Goal: Navigation & Orientation: Understand site structure

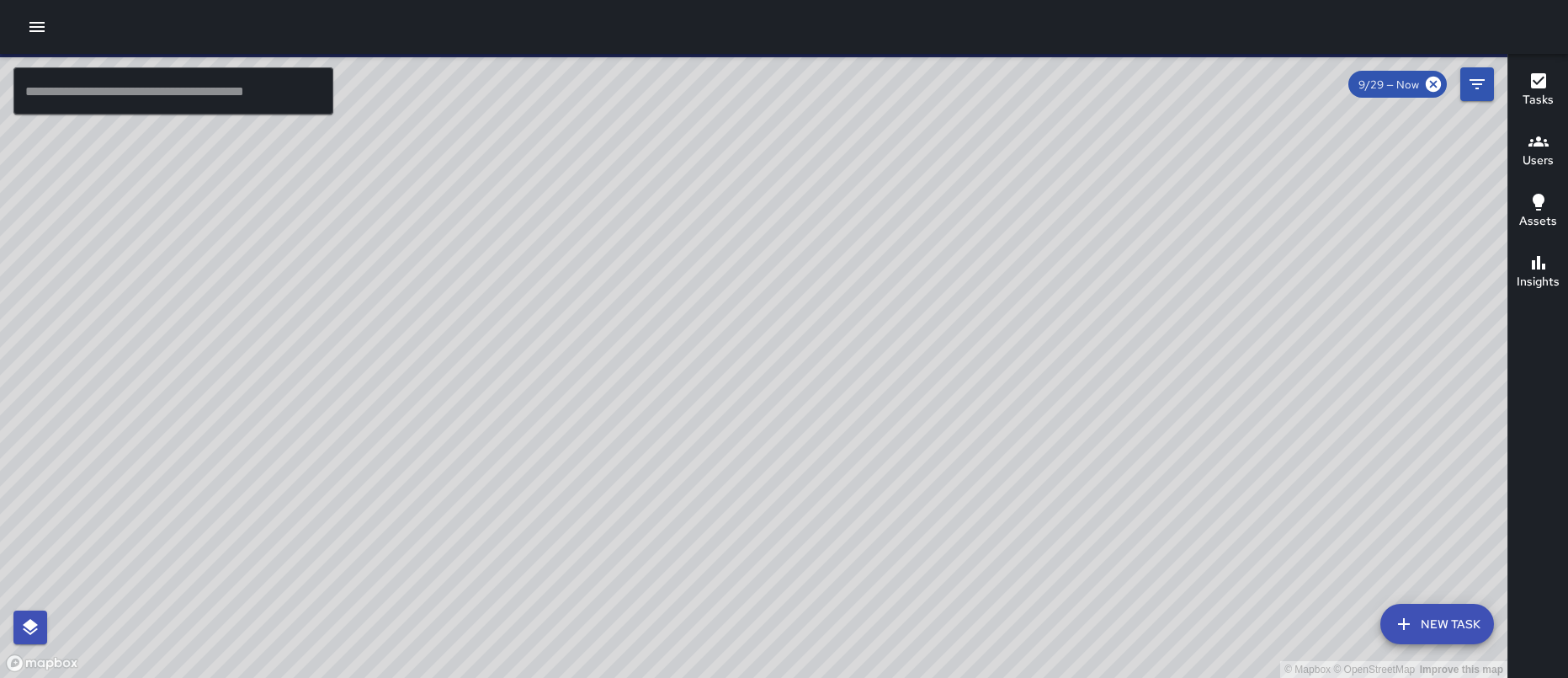
click at [22, 37] on div at bounding box center [784, 27] width 1568 height 54
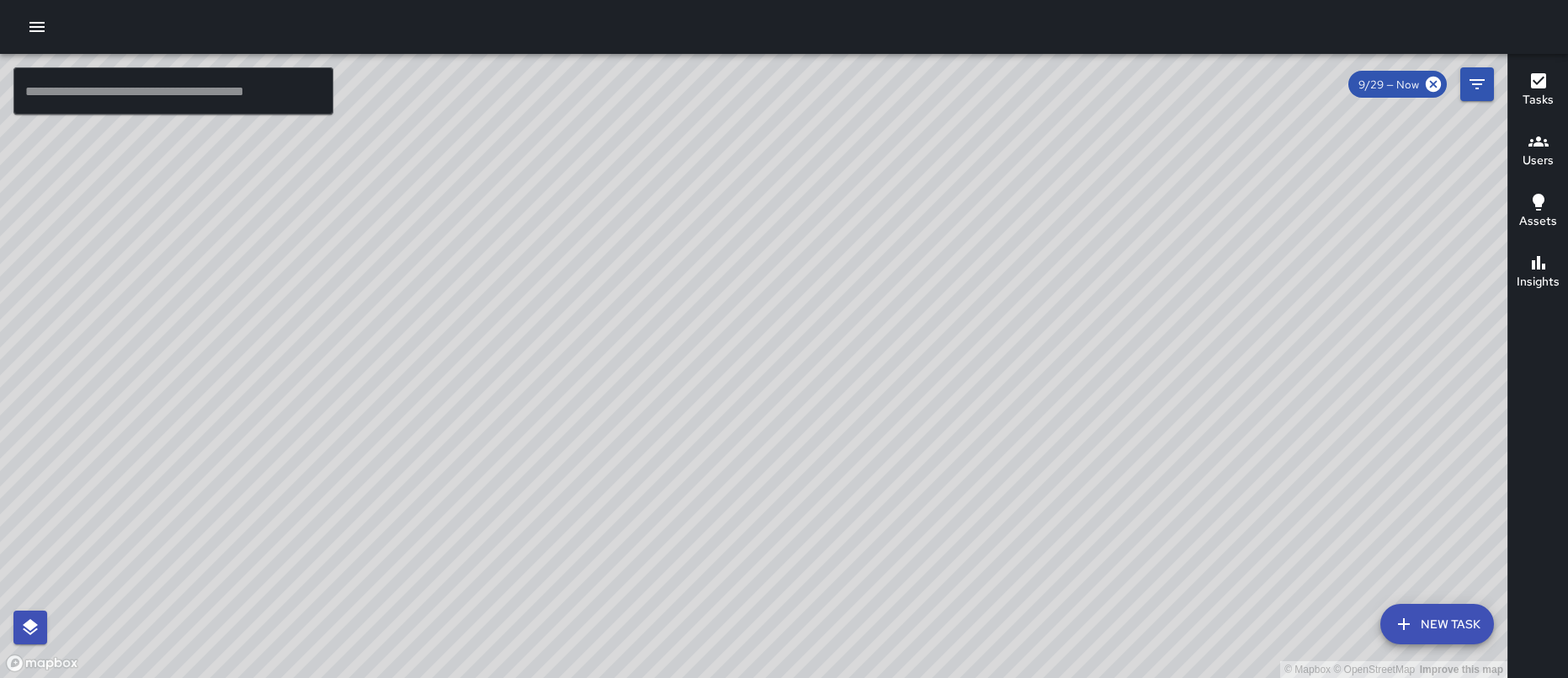
drag, startPoint x: 817, startPoint y: 480, endPoint x: 800, endPoint y: 314, distance: 166.9
click at [800, 314] on div "© Mapbox © OpenStreetMap Improve this map" at bounding box center [754, 366] width 1508 height 624
drag, startPoint x: 597, startPoint y: 513, endPoint x: 616, endPoint y: 456, distance: 60.1
click at [616, 456] on div "© Mapbox © OpenStreetMap Improve this map" at bounding box center [754, 366] width 1508 height 624
drag, startPoint x: 724, startPoint y: 547, endPoint x: 748, endPoint y: 515, distance: 40.0
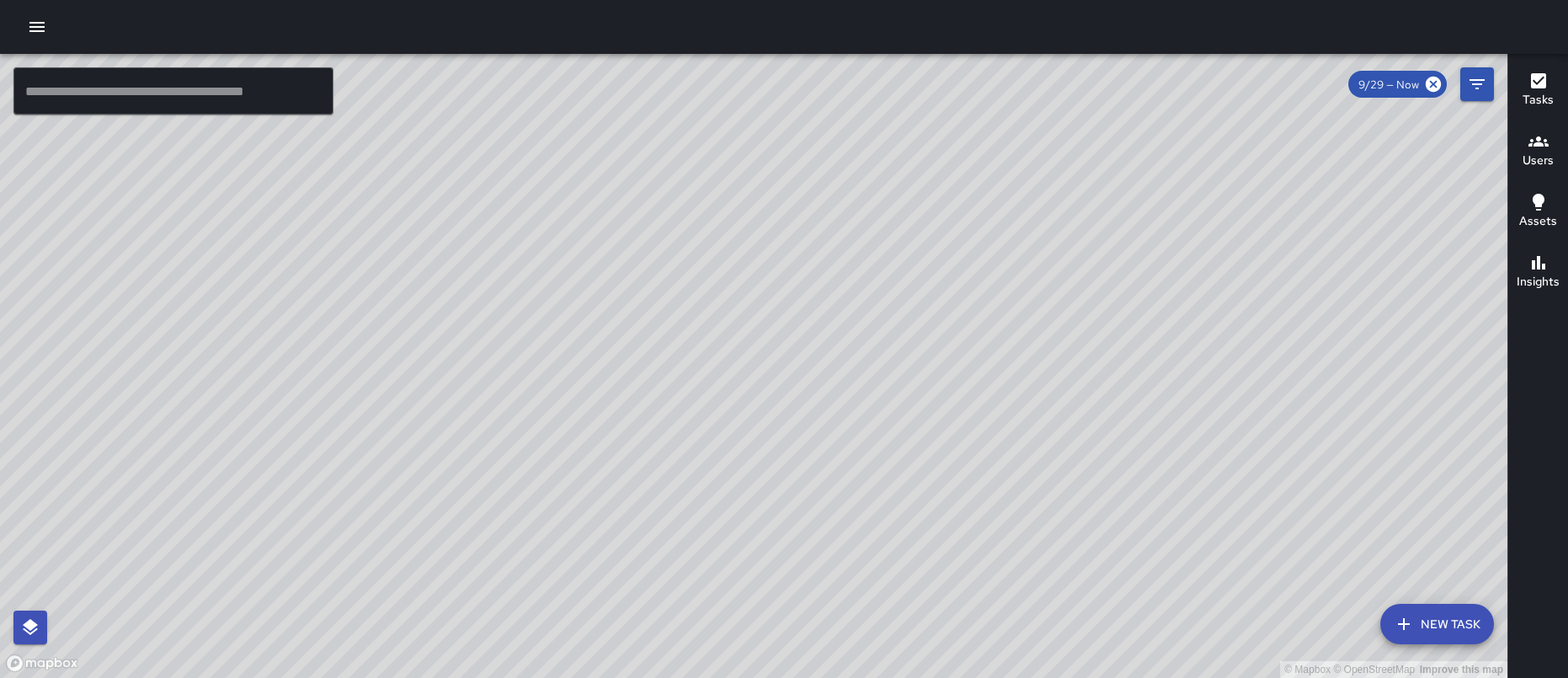
click at [748, 515] on div "© Mapbox © OpenStreetMap Improve this map" at bounding box center [754, 366] width 1508 height 624
drag, startPoint x: 888, startPoint y: 567, endPoint x: 899, endPoint y: 525, distance: 43.4
click at [899, 525] on div "© Mapbox © OpenStreetMap Improve this map" at bounding box center [754, 366] width 1508 height 624
drag, startPoint x: 794, startPoint y: 437, endPoint x: 816, endPoint y: 301, distance: 137.8
click at [817, 299] on div "© Mapbox © OpenStreetMap Improve this map" at bounding box center [754, 366] width 1508 height 624
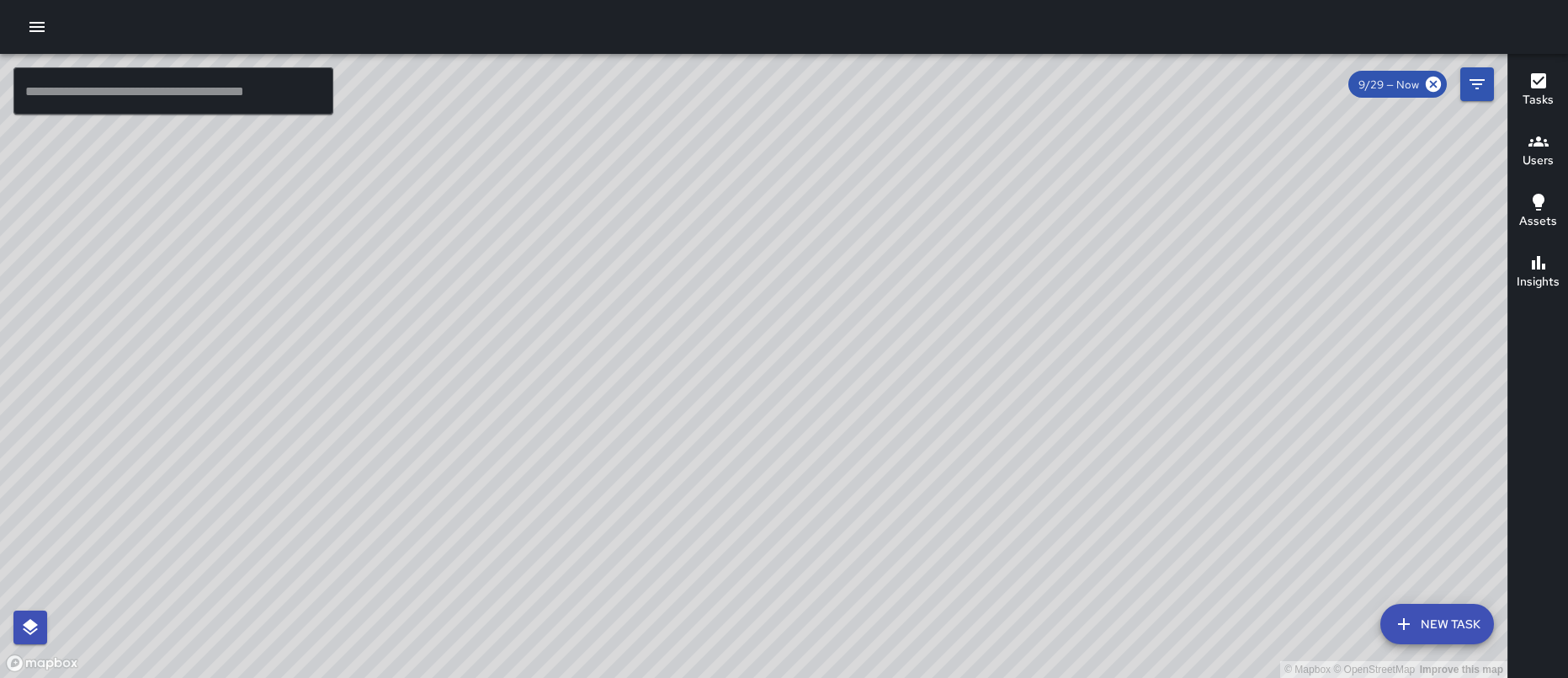
drag, startPoint x: 715, startPoint y: 414, endPoint x: 719, endPoint y: 520, distance: 106.1
click at [719, 521] on div "© Mapbox © OpenStreetMap Improve this map" at bounding box center [754, 366] width 1508 height 624
drag, startPoint x: 714, startPoint y: 371, endPoint x: 731, endPoint y: 452, distance: 82.8
click at [732, 451] on div "© Mapbox © OpenStreetMap Improve this map" at bounding box center [754, 366] width 1508 height 624
drag, startPoint x: 880, startPoint y: 378, endPoint x: 859, endPoint y: 483, distance: 107.1
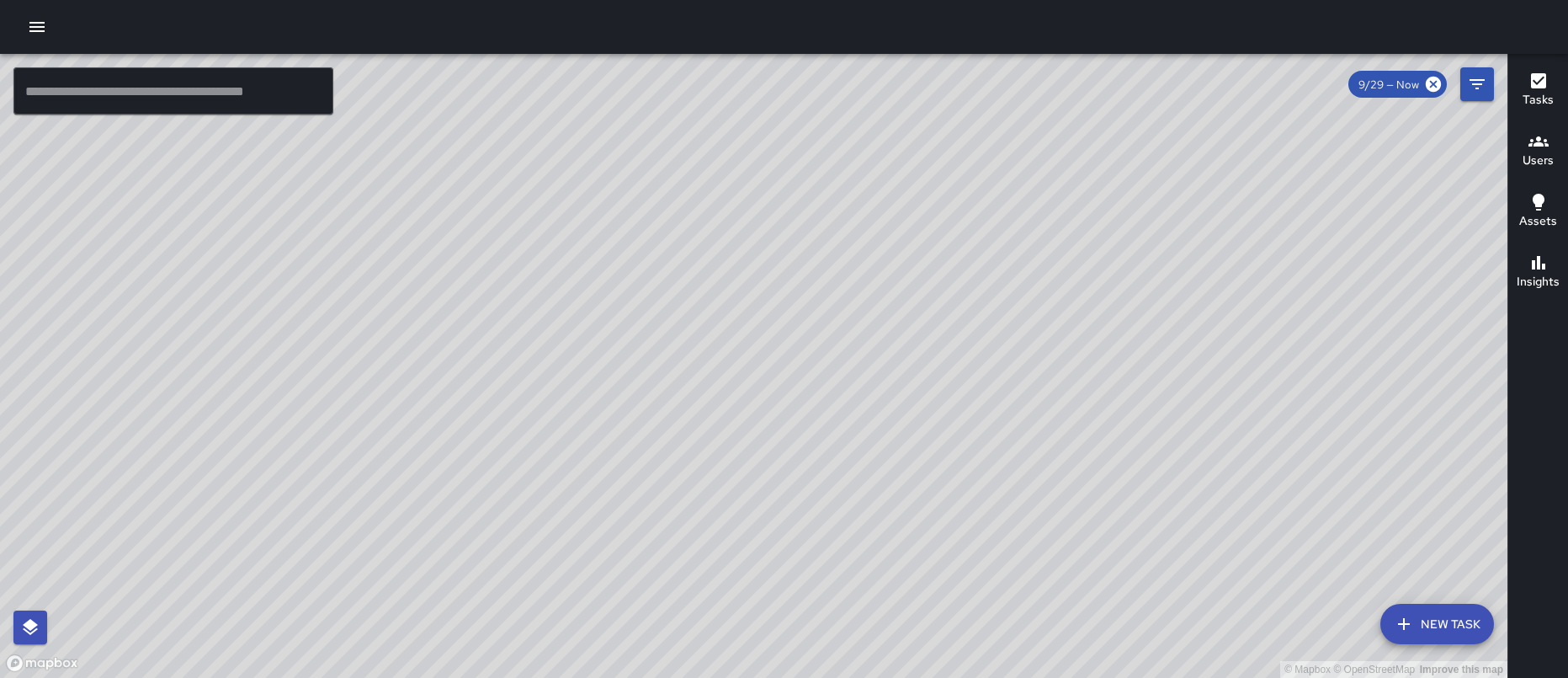
click at [862, 497] on div "© Mapbox © OpenStreetMap Improve this map" at bounding box center [754, 366] width 1508 height 624
drag, startPoint x: 837, startPoint y: 415, endPoint x: 784, endPoint y: 522, distance: 119.4
click at [787, 525] on div "© Mapbox © OpenStreetMap Improve this map" at bounding box center [754, 366] width 1508 height 624
drag, startPoint x: 741, startPoint y: 339, endPoint x: 684, endPoint y: 466, distance: 139.2
click at [685, 466] on div "© Mapbox © OpenStreetMap Improve this map" at bounding box center [754, 366] width 1508 height 624
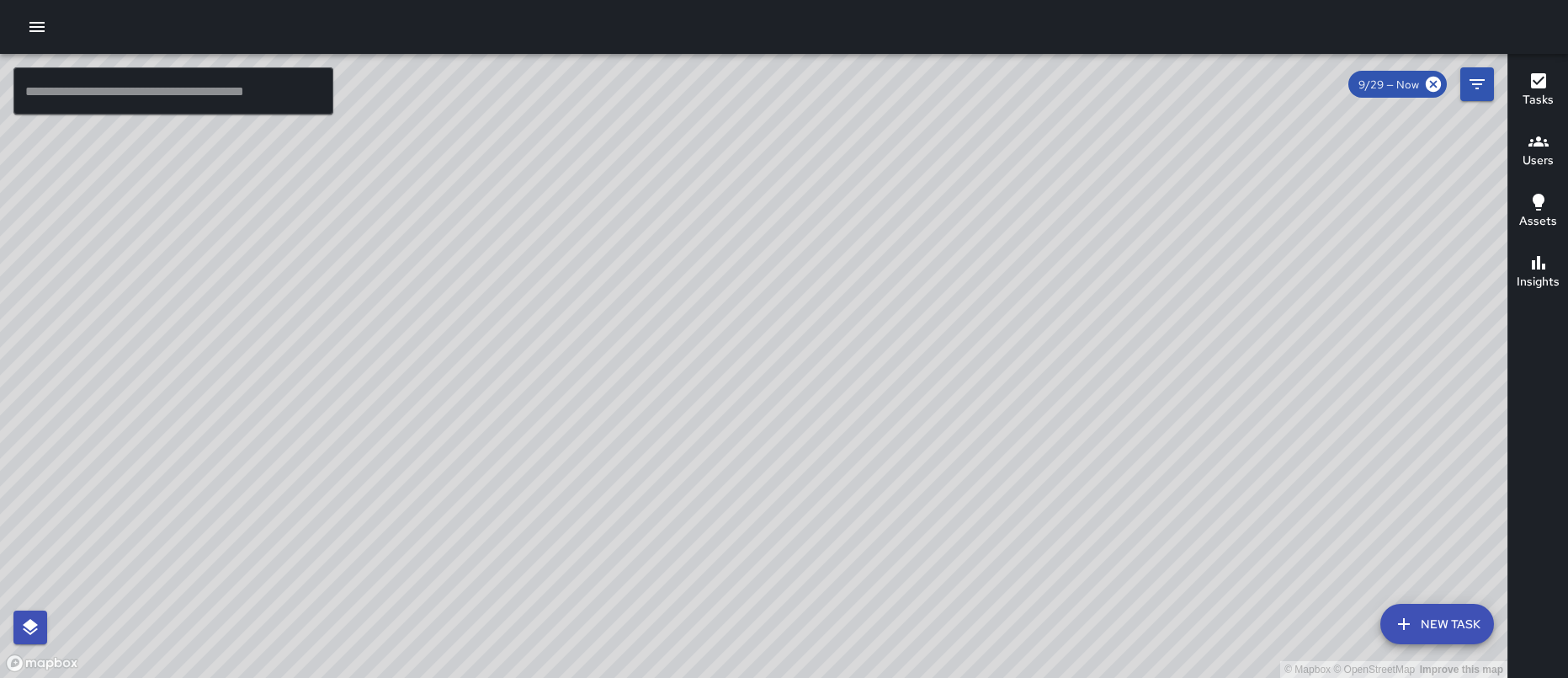
drag, startPoint x: 772, startPoint y: 443, endPoint x: 794, endPoint y: 367, distance: 79.1
click at [794, 367] on div "© Mapbox © OpenStreetMap Improve this map" at bounding box center [754, 366] width 1508 height 624
drag, startPoint x: 787, startPoint y: 487, endPoint x: 778, endPoint y: 458, distance: 30.4
click at [778, 458] on div "© Mapbox © OpenStreetMap Improve this map" at bounding box center [754, 366] width 1508 height 624
drag, startPoint x: 866, startPoint y: 505, endPoint x: 789, endPoint y: 409, distance: 123.1
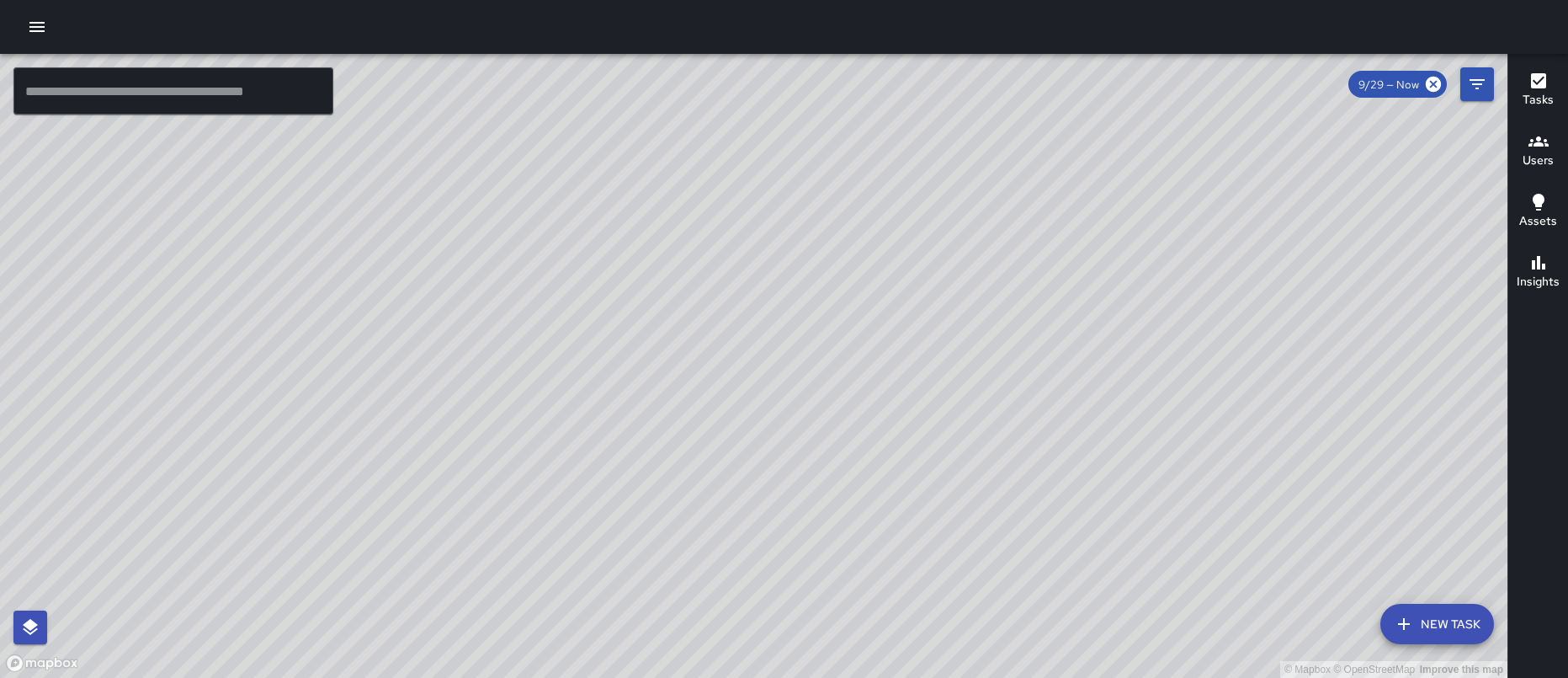
click at [790, 410] on div "© Mapbox © OpenStreetMap Improve this map" at bounding box center [754, 366] width 1508 height 624
drag, startPoint x: 679, startPoint y: 306, endPoint x: 671, endPoint y: 378, distance: 72.4
click at [681, 421] on div "© Mapbox © OpenStreetMap Improve this map" at bounding box center [754, 366] width 1508 height 624
drag, startPoint x: 721, startPoint y: 378, endPoint x: 707, endPoint y: 257, distance: 121.8
click at [707, 258] on div "© Mapbox © OpenStreetMap Improve this map" at bounding box center [754, 366] width 1508 height 624
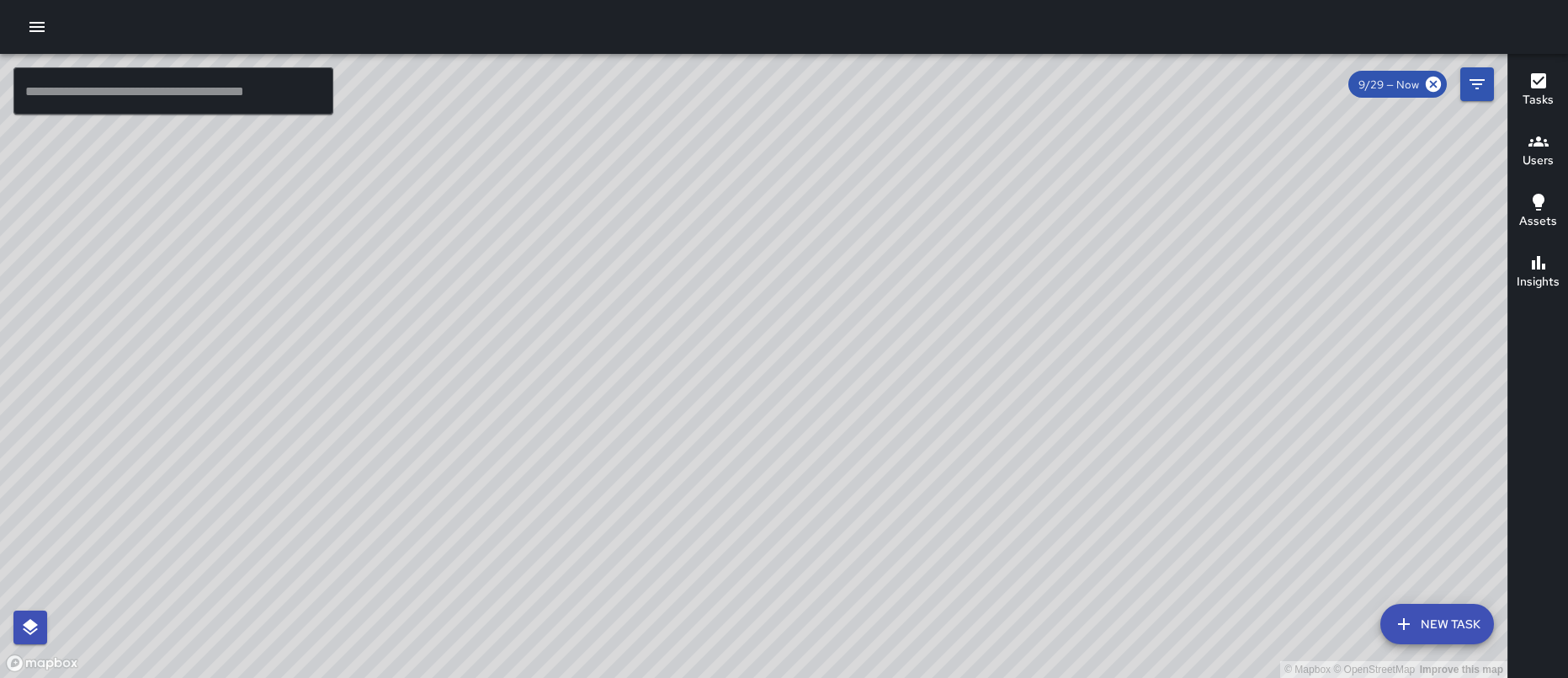
drag, startPoint x: 725, startPoint y: 385, endPoint x: 706, endPoint y: 273, distance: 113.6
click at [706, 273] on div "© Mapbox © OpenStreetMap Improve this map" at bounding box center [754, 366] width 1508 height 624
drag, startPoint x: 612, startPoint y: 387, endPoint x: 616, endPoint y: 321, distance: 66.1
click at [616, 321] on div "© Mapbox © OpenStreetMap Improve this map" at bounding box center [754, 366] width 1508 height 624
